Goal: Task Accomplishment & Management: Complete application form

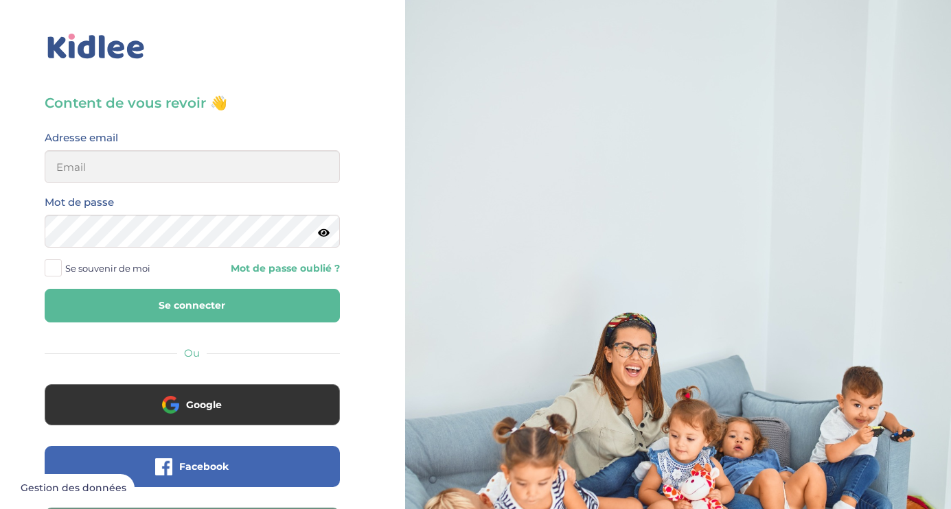
type input "marciaurbain@icloud.com"
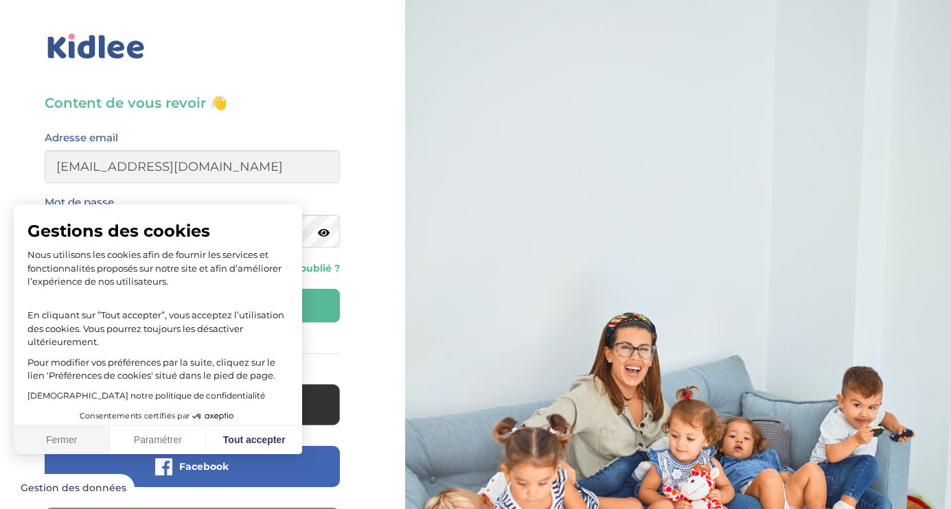
click at [69, 449] on button "Fermer" at bounding box center [62, 440] width 96 height 29
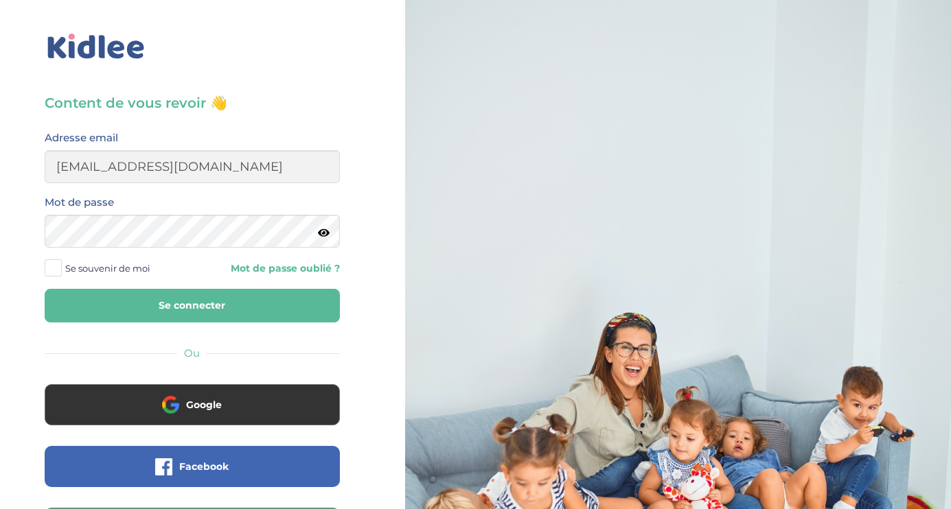
click at [196, 305] on button "Se connecter" at bounding box center [192, 306] width 295 height 34
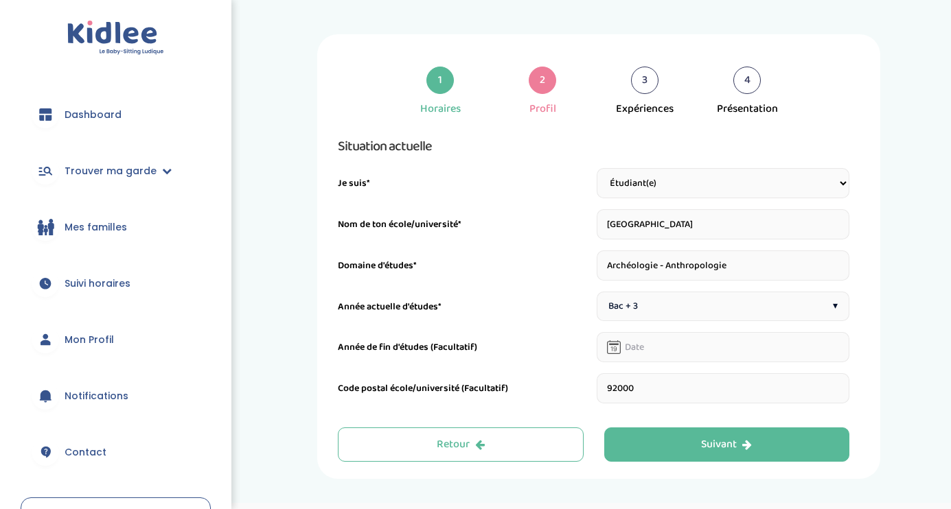
select select "Seconde"
select select "3eme"
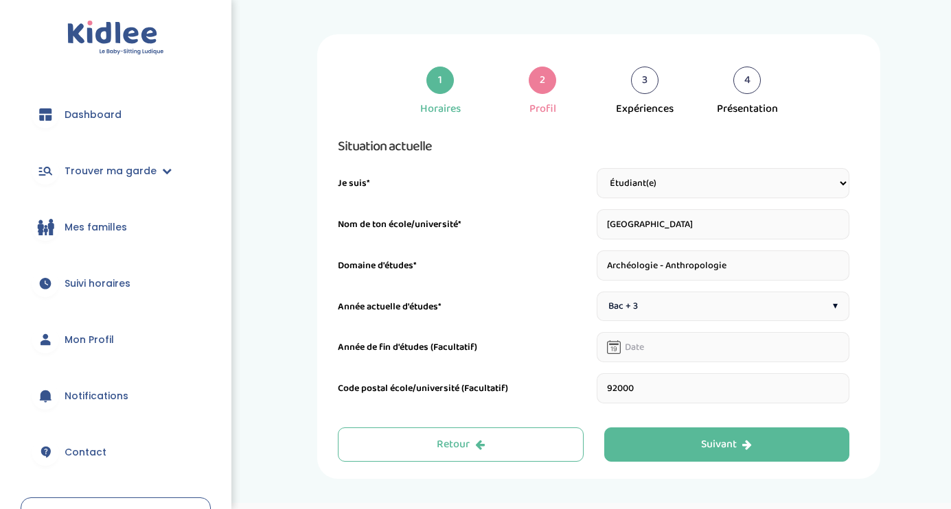
select select "3eme"
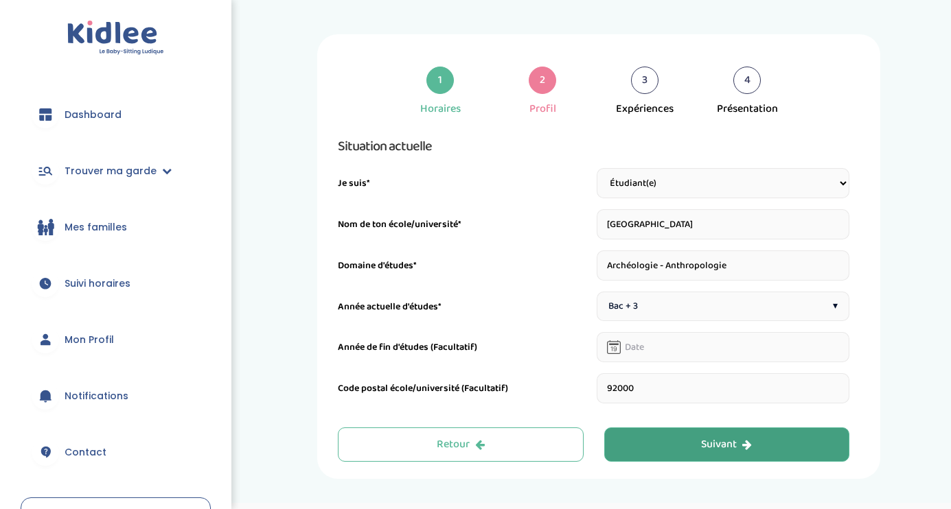
click at [706, 444] on div "Suivant" at bounding box center [726, 445] width 51 height 16
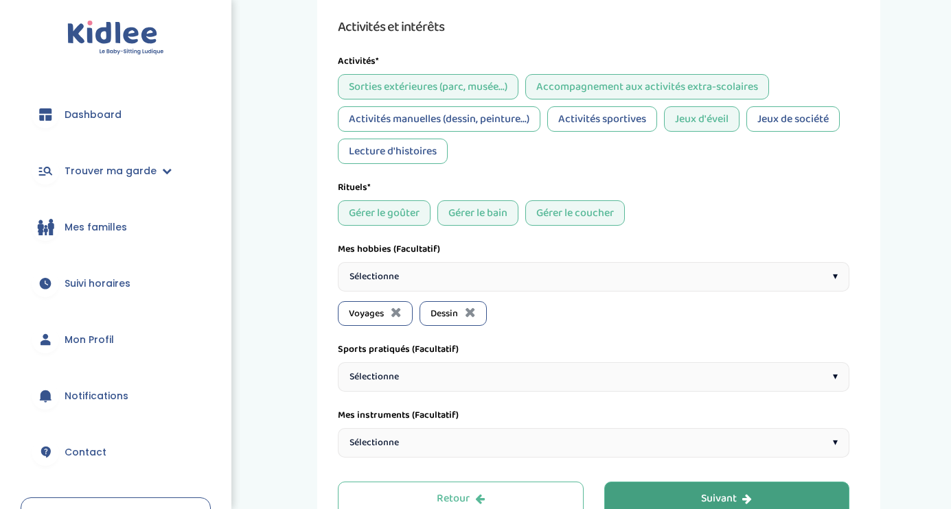
scroll to position [1076, 0]
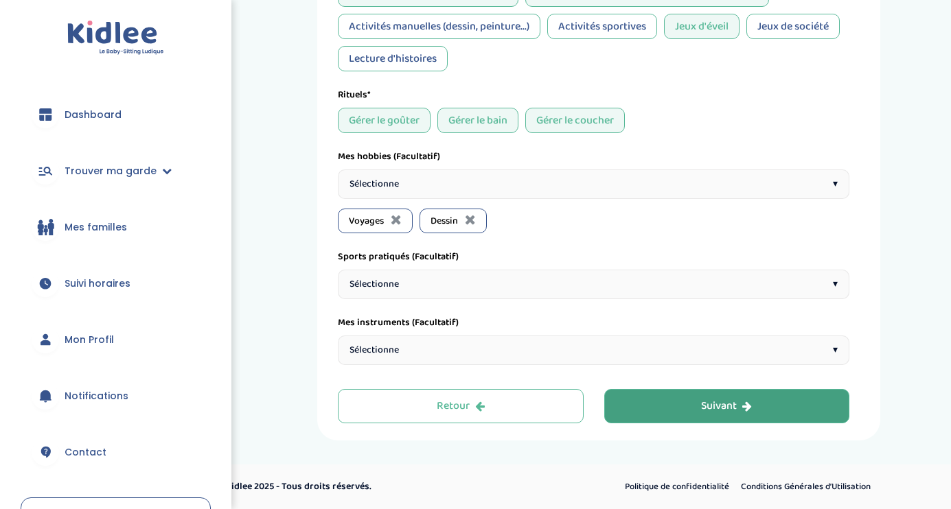
click at [506, 189] on div "Sélectionne ▾" at bounding box center [593, 185] width 511 height 30
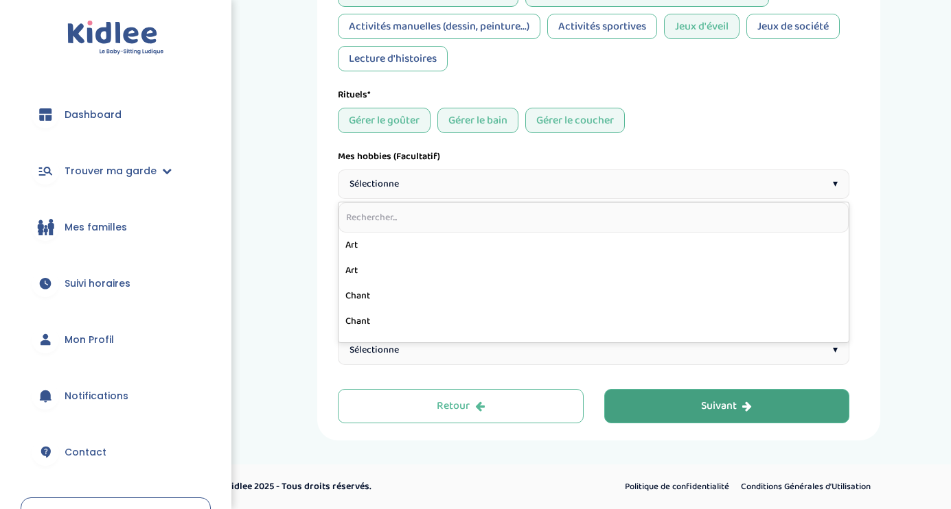
click at [506, 189] on div "Sélectionne ▾" at bounding box center [593, 185] width 511 height 30
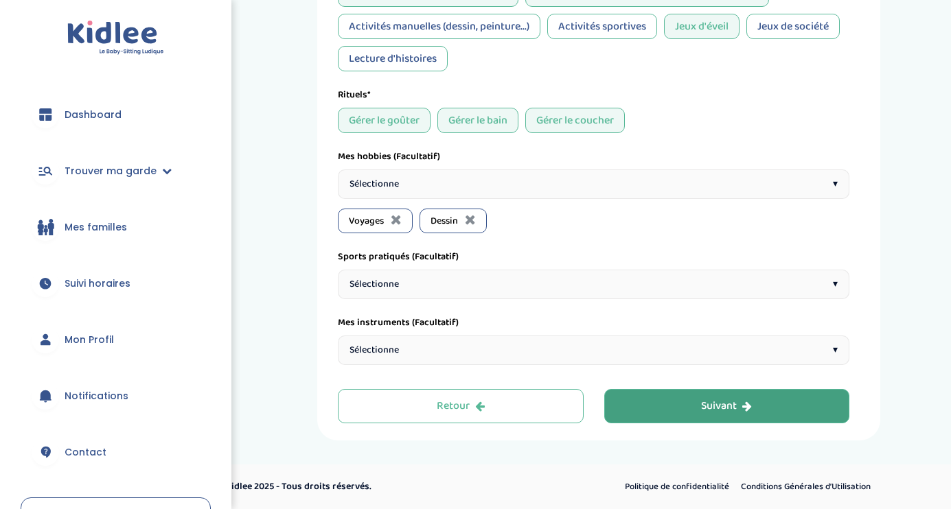
click at [491, 282] on div "Sélectionne ▾" at bounding box center [593, 285] width 511 height 30
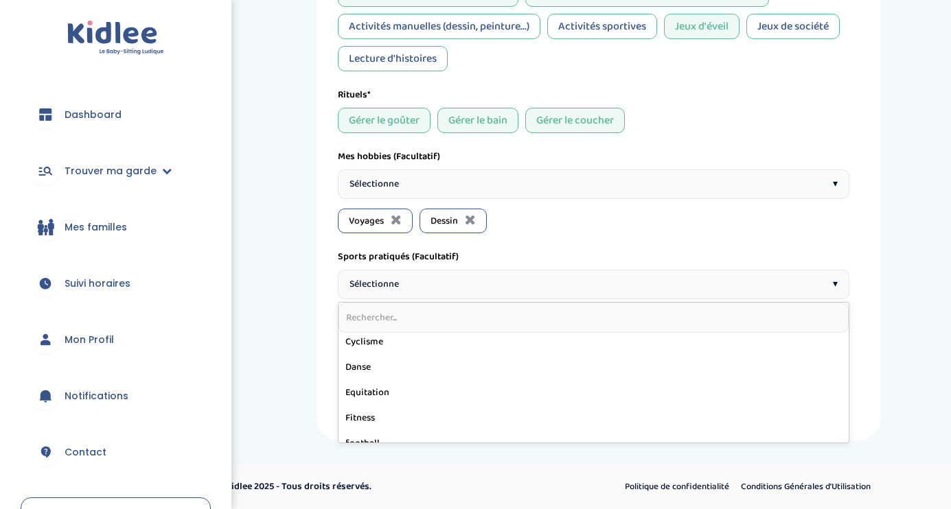
scroll to position [163, 0]
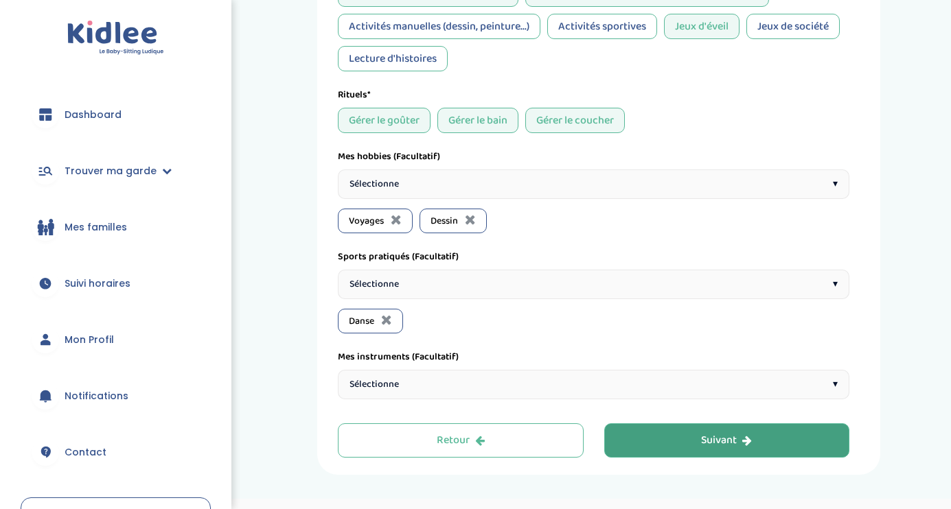
click at [406, 375] on div "Sélectionne ▾" at bounding box center [593, 385] width 511 height 30
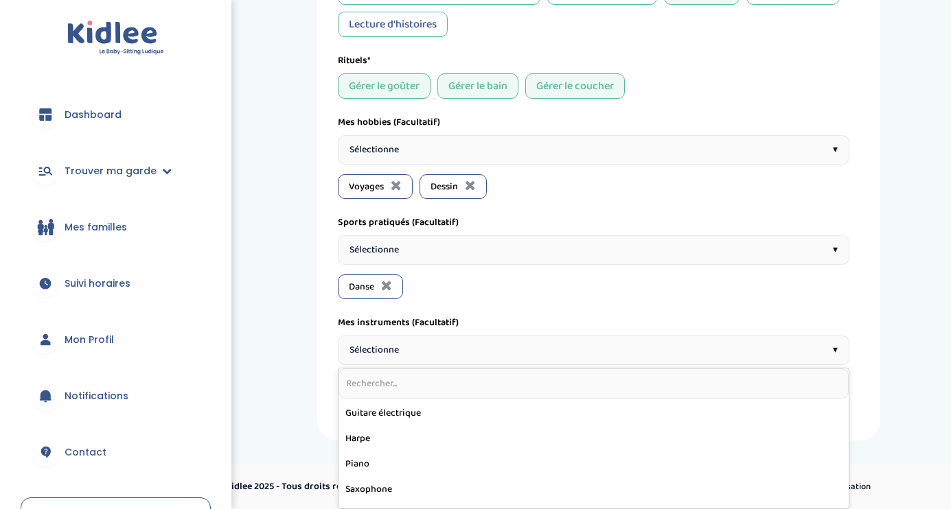
scroll to position [227, 0]
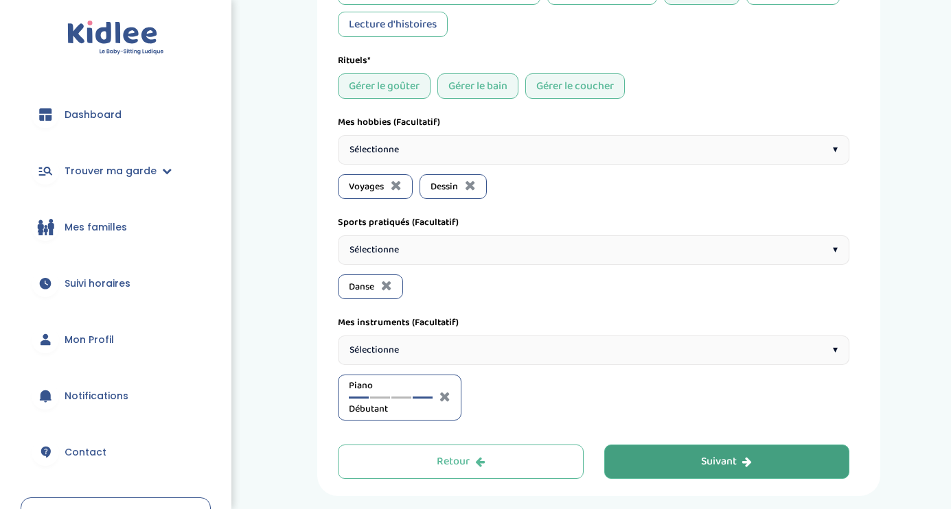
click at [421, 398] on div at bounding box center [423, 398] width 20 height 2
click at [402, 398] on div at bounding box center [401, 398] width 20 height 2
click at [384, 403] on span "Professionnel(le)" at bounding box center [391, 409] width 84 height 14
click at [381, 397] on div at bounding box center [380, 398] width 20 height 2
click at [715, 454] on div "Suivant" at bounding box center [726, 462] width 51 height 16
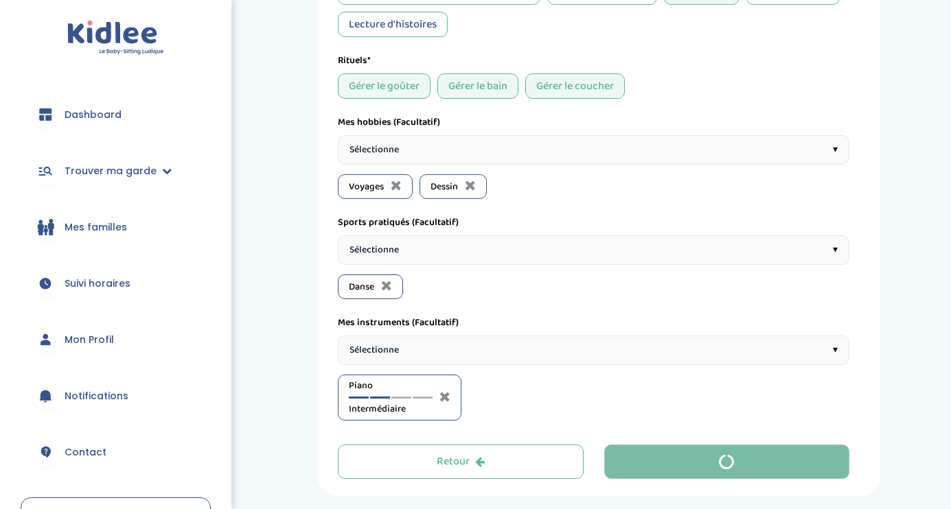
scroll to position [0, 0]
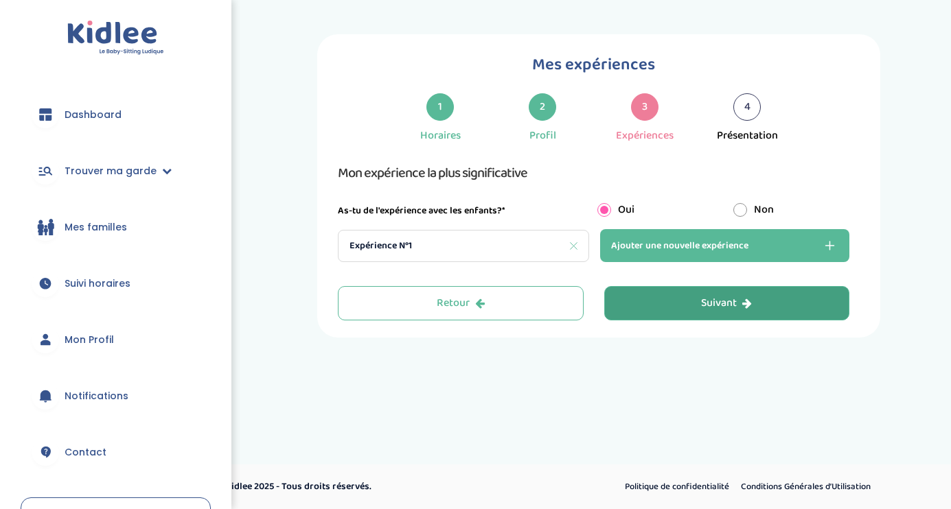
click at [545, 256] on div "Expérience N°1" at bounding box center [463, 246] width 251 height 32
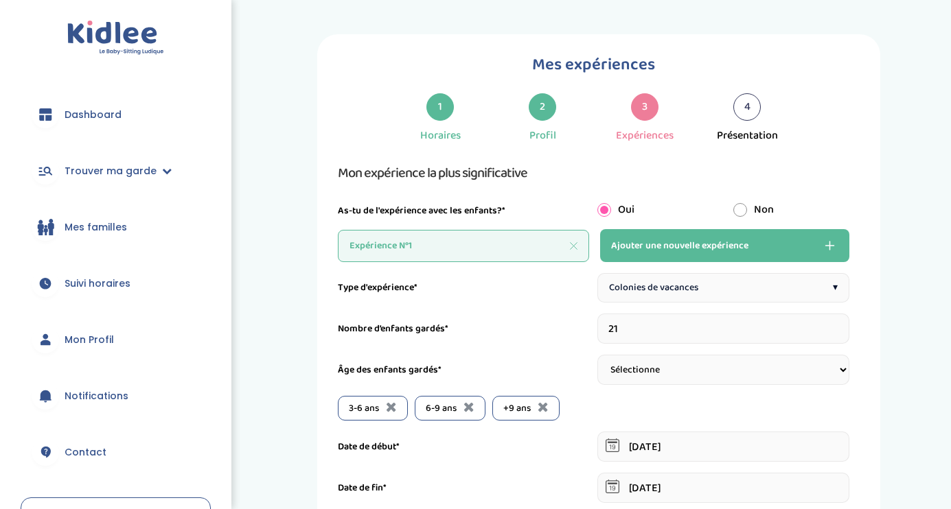
click at [844, 321] on input "21" at bounding box center [723, 329] width 253 height 30
click at [844, 321] on input "22" at bounding box center [723, 329] width 253 height 30
click at [844, 321] on input "23" at bounding box center [723, 329] width 253 height 30
click at [844, 321] on input "24" at bounding box center [723, 329] width 253 height 30
click at [844, 321] on input "25" at bounding box center [723, 329] width 253 height 30
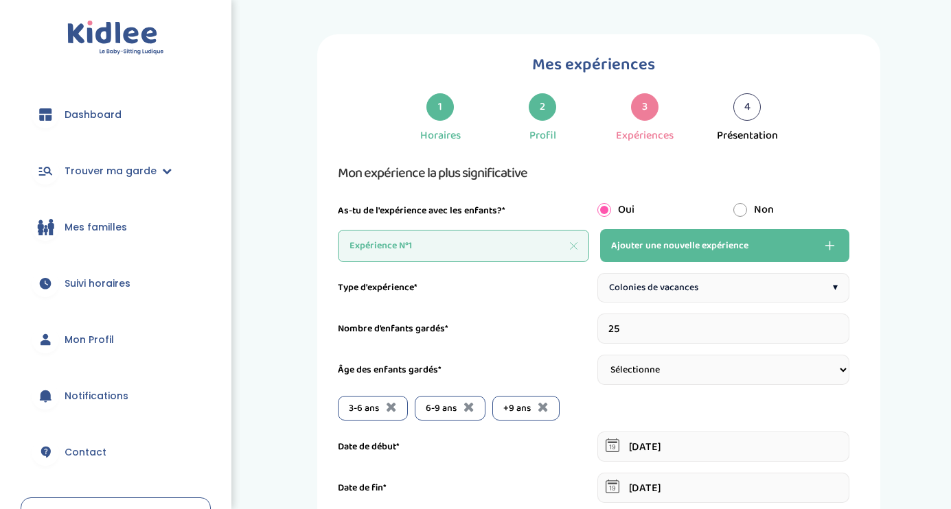
click at [844, 321] on input "26" at bounding box center [723, 329] width 253 height 30
click at [844, 321] on input "27" at bounding box center [723, 329] width 253 height 30
click at [844, 321] on input "28" at bounding box center [723, 329] width 253 height 30
click at [844, 321] on input "29" at bounding box center [723, 329] width 253 height 30
click at [844, 321] on input "30" at bounding box center [723, 329] width 253 height 30
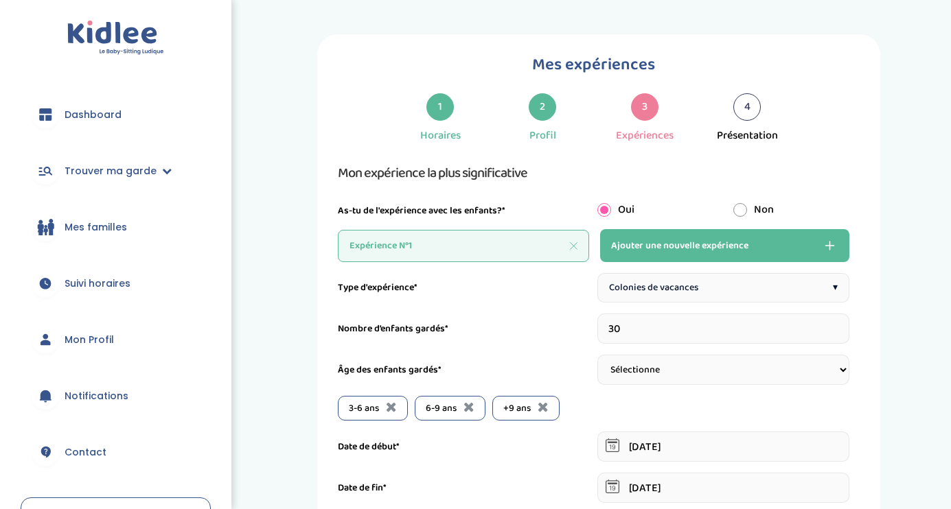
click at [844, 321] on input "31" at bounding box center [723, 329] width 253 height 30
type input "30"
click at [844, 330] on input "30" at bounding box center [723, 329] width 253 height 30
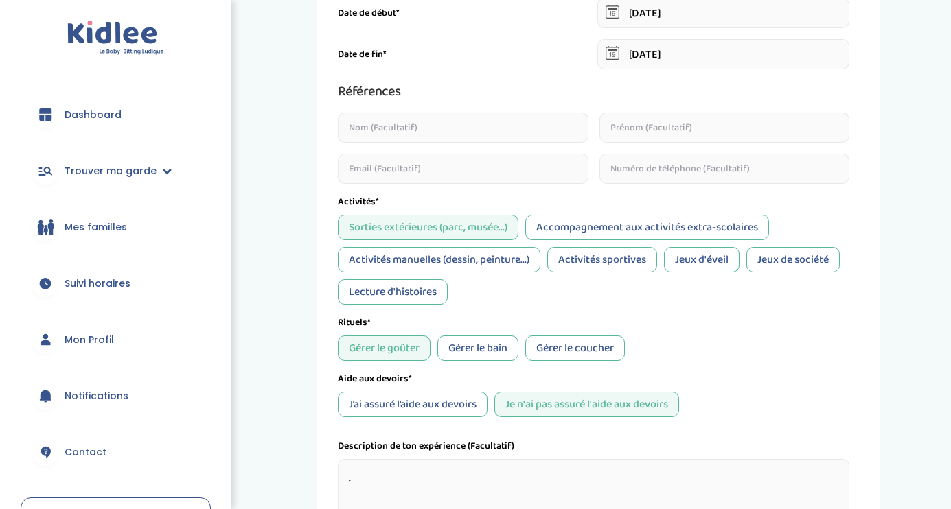
scroll to position [436, 0]
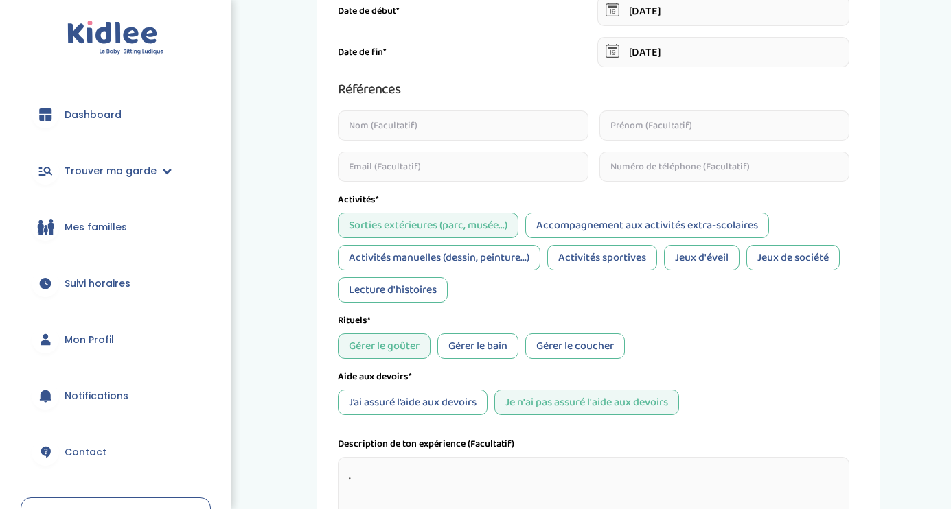
click at [509, 340] on div "Gérer le bain" at bounding box center [477, 346] width 81 height 25
click at [557, 342] on div "Gérer le coucher" at bounding box center [575, 346] width 100 height 25
click at [462, 397] on div "J’ai assuré l’aide aux devoirs" at bounding box center [413, 402] width 150 height 25
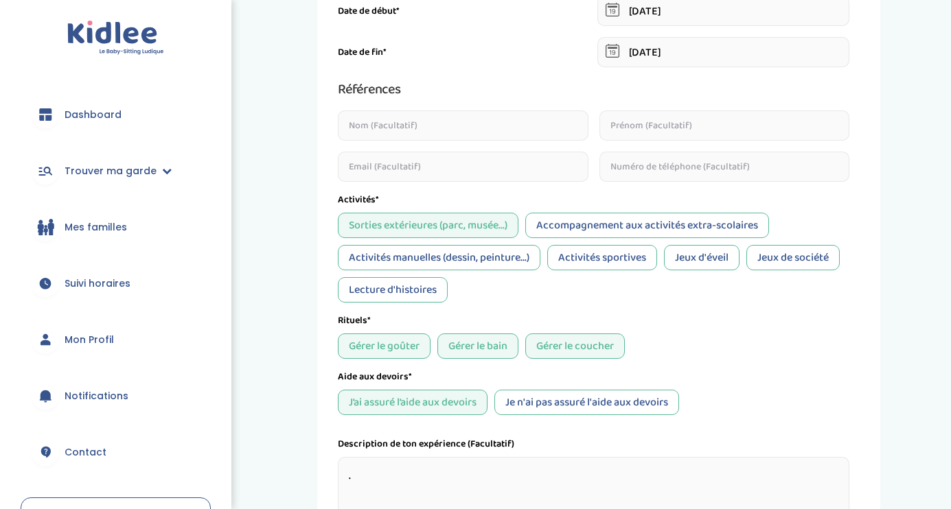
click at [560, 412] on div "Je n'ai pas assuré l'aide aux devoirs" at bounding box center [586, 402] width 185 height 25
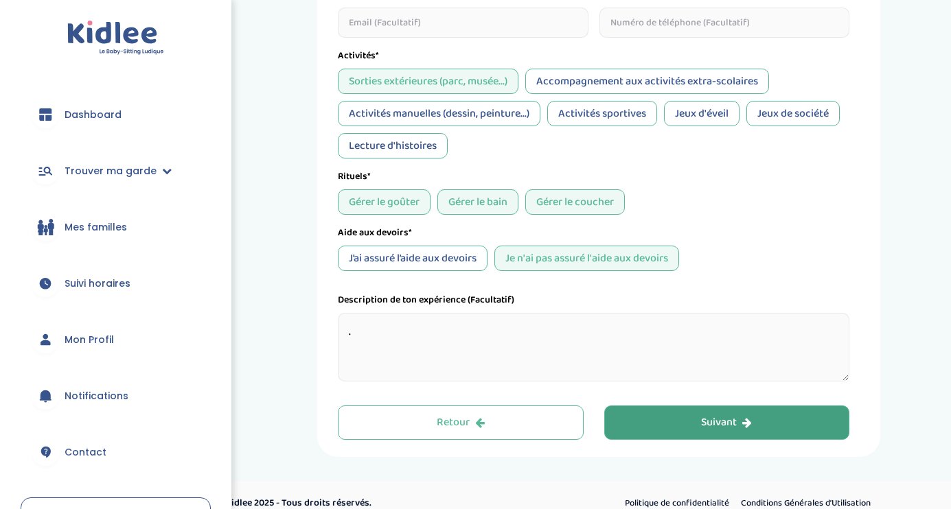
scroll to position [591, 0]
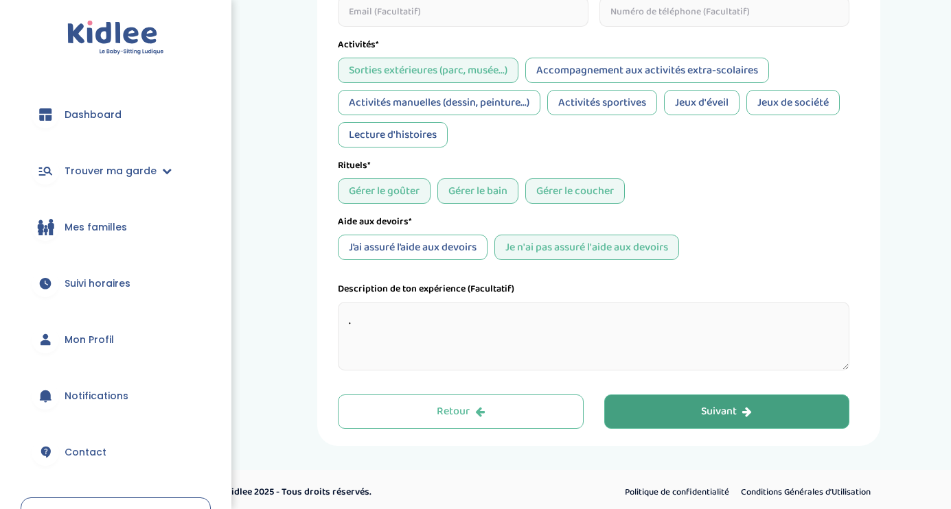
click at [649, 416] on button "Suivant" at bounding box center [727, 412] width 246 height 34
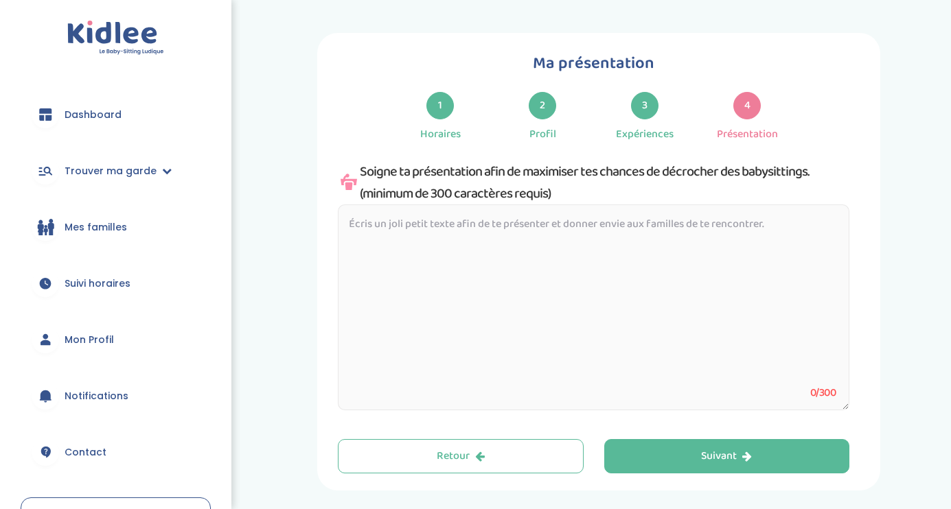
scroll to position [0, 0]
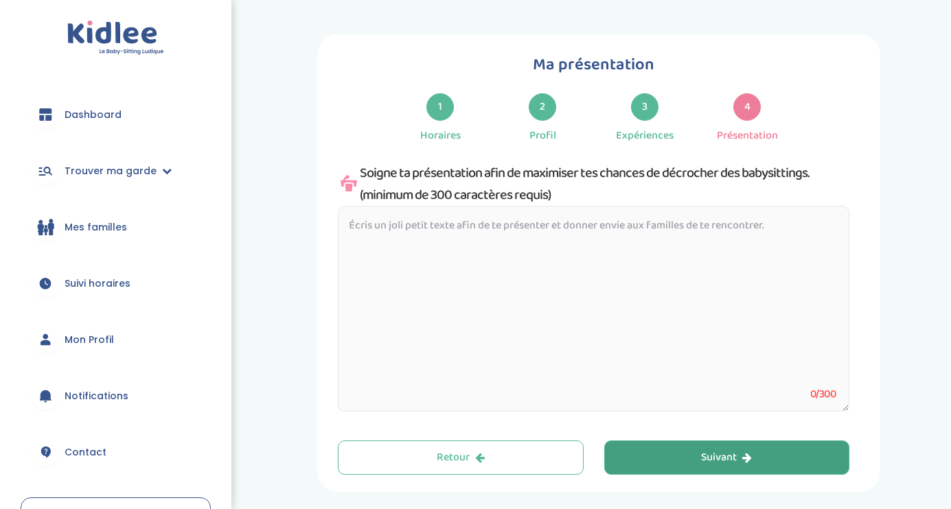
click at [688, 458] on button "Suivant" at bounding box center [727, 458] width 246 height 34
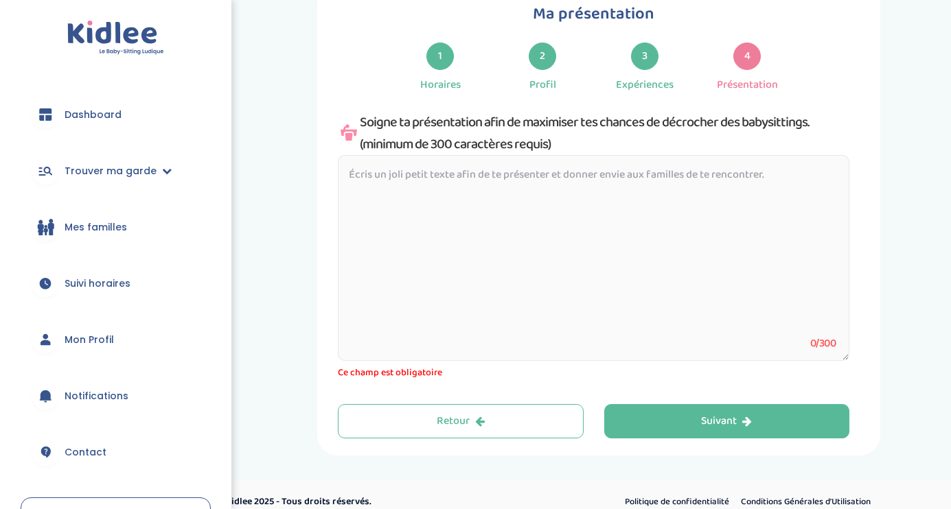
scroll to position [51, 0]
